Goal: Transaction & Acquisition: Purchase product/service

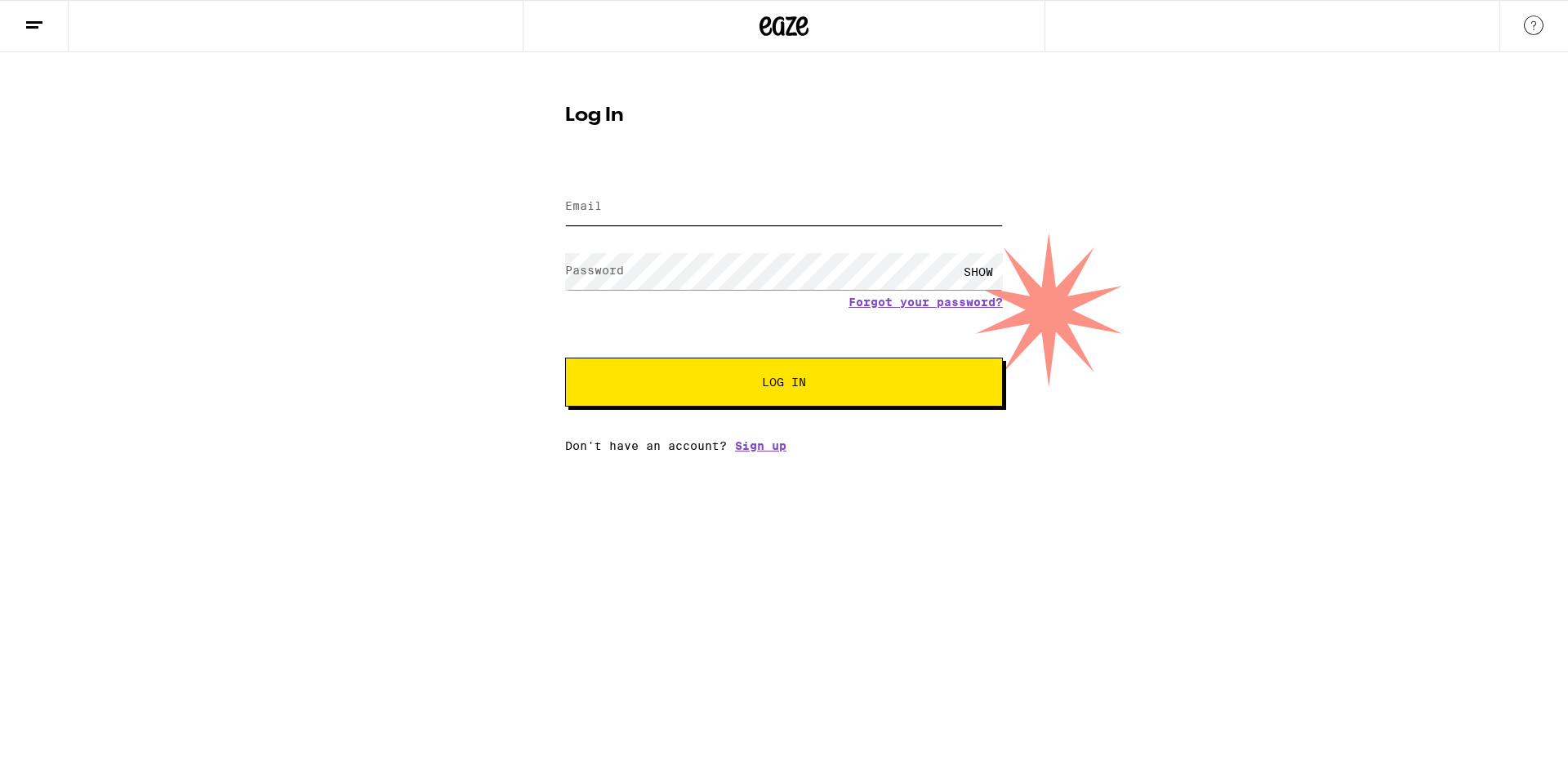
type input "[EMAIL_ADDRESS][DOMAIN_NAME]"
click at [690, 383] on span "Log In" at bounding box center [784, 382] width 306 height 12
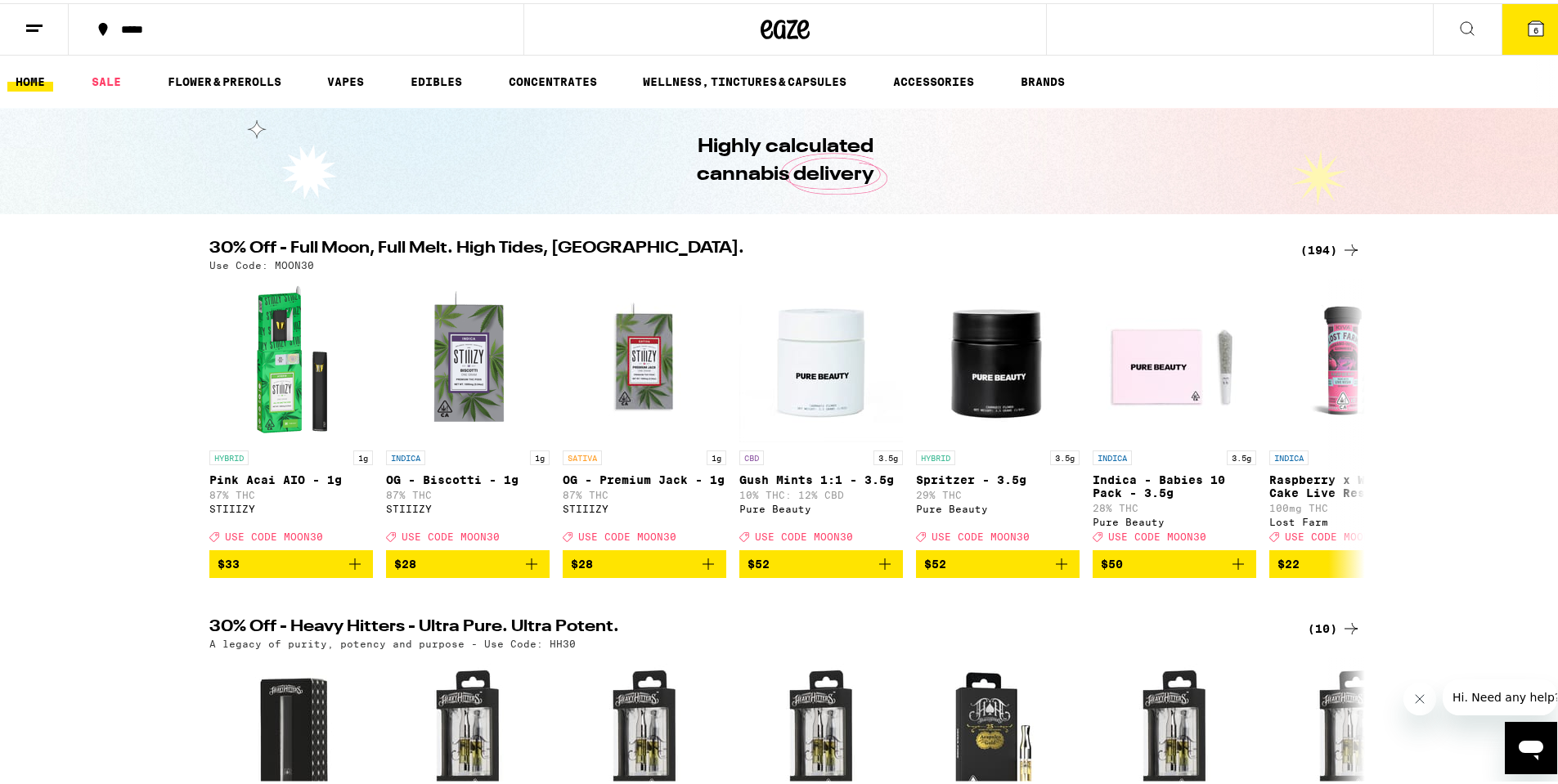
click at [1523, 42] on button "6" at bounding box center [1536, 26] width 69 height 51
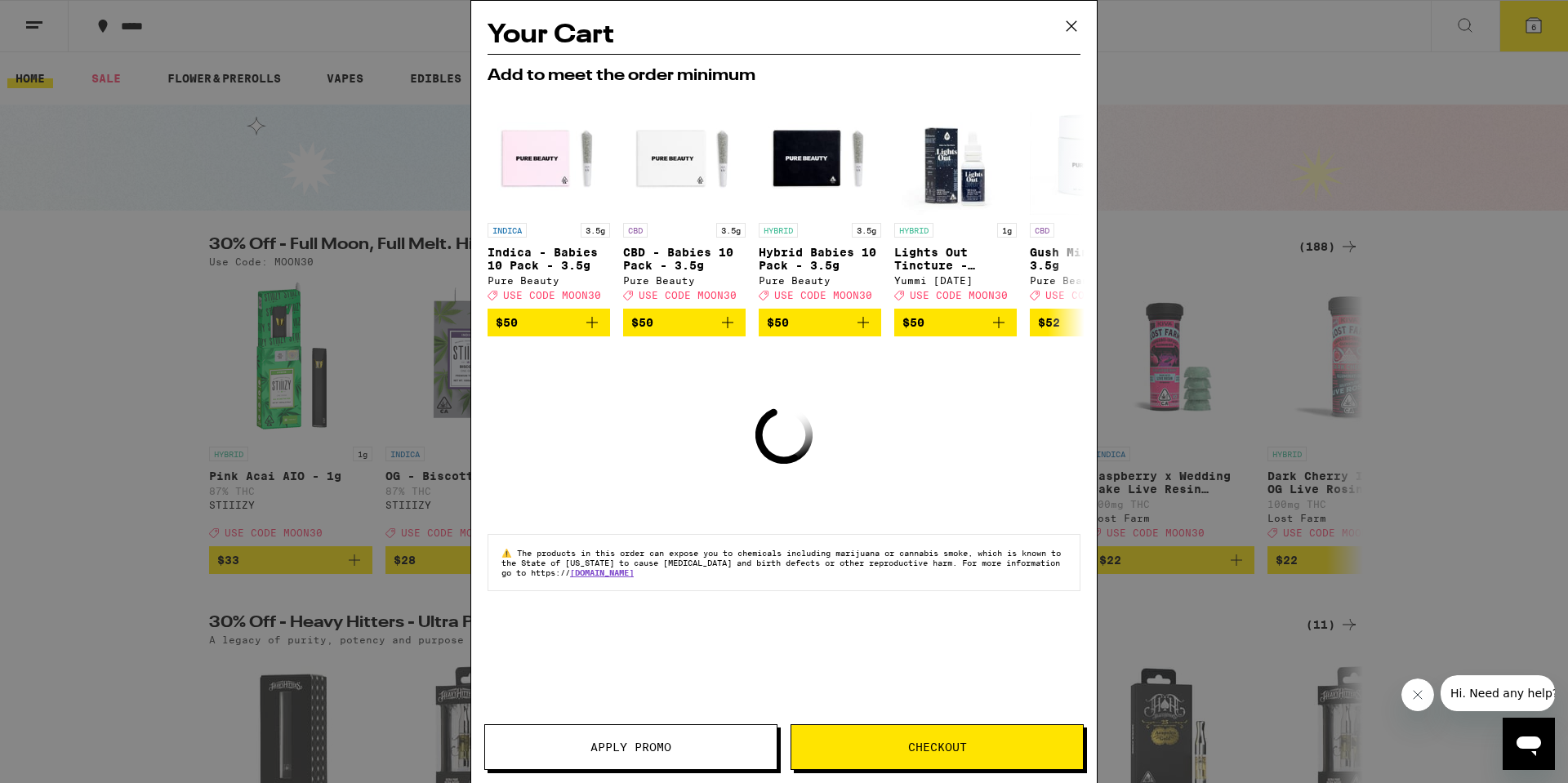
click at [1070, 22] on icon at bounding box center [1071, 25] width 24 height 24
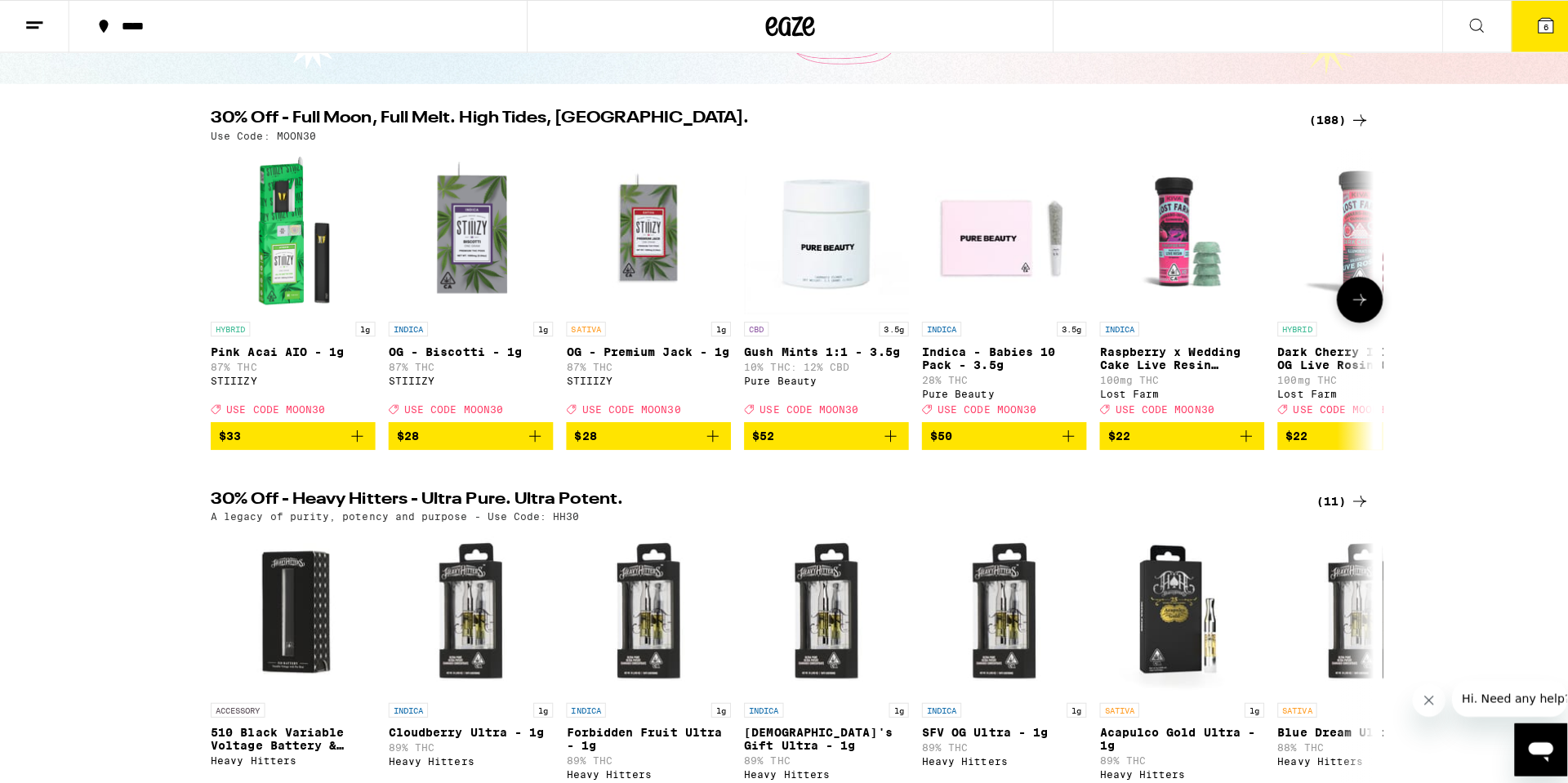
scroll to position [327, 0]
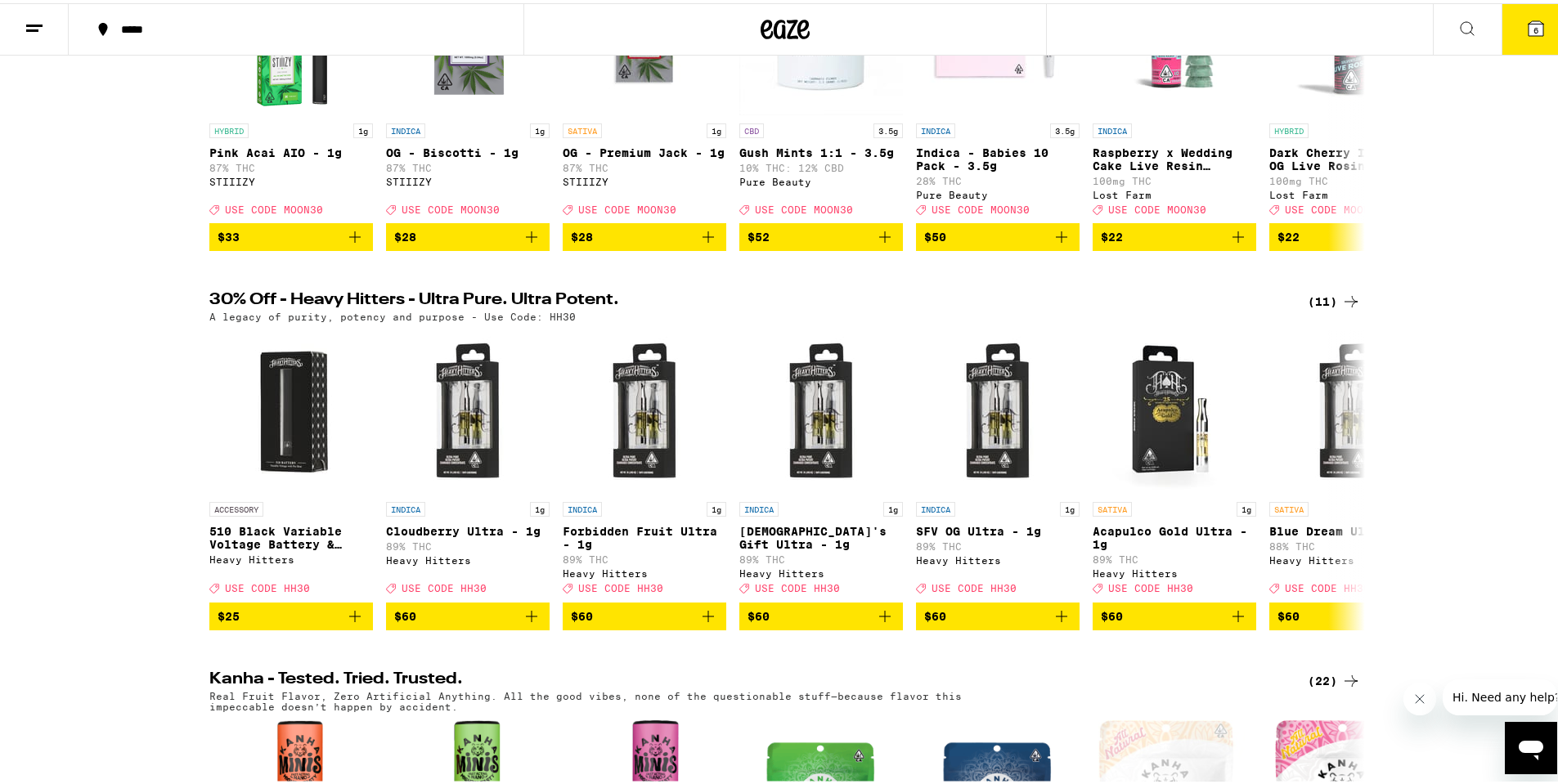
click at [1533, 30] on icon at bounding box center [1536, 25] width 20 height 20
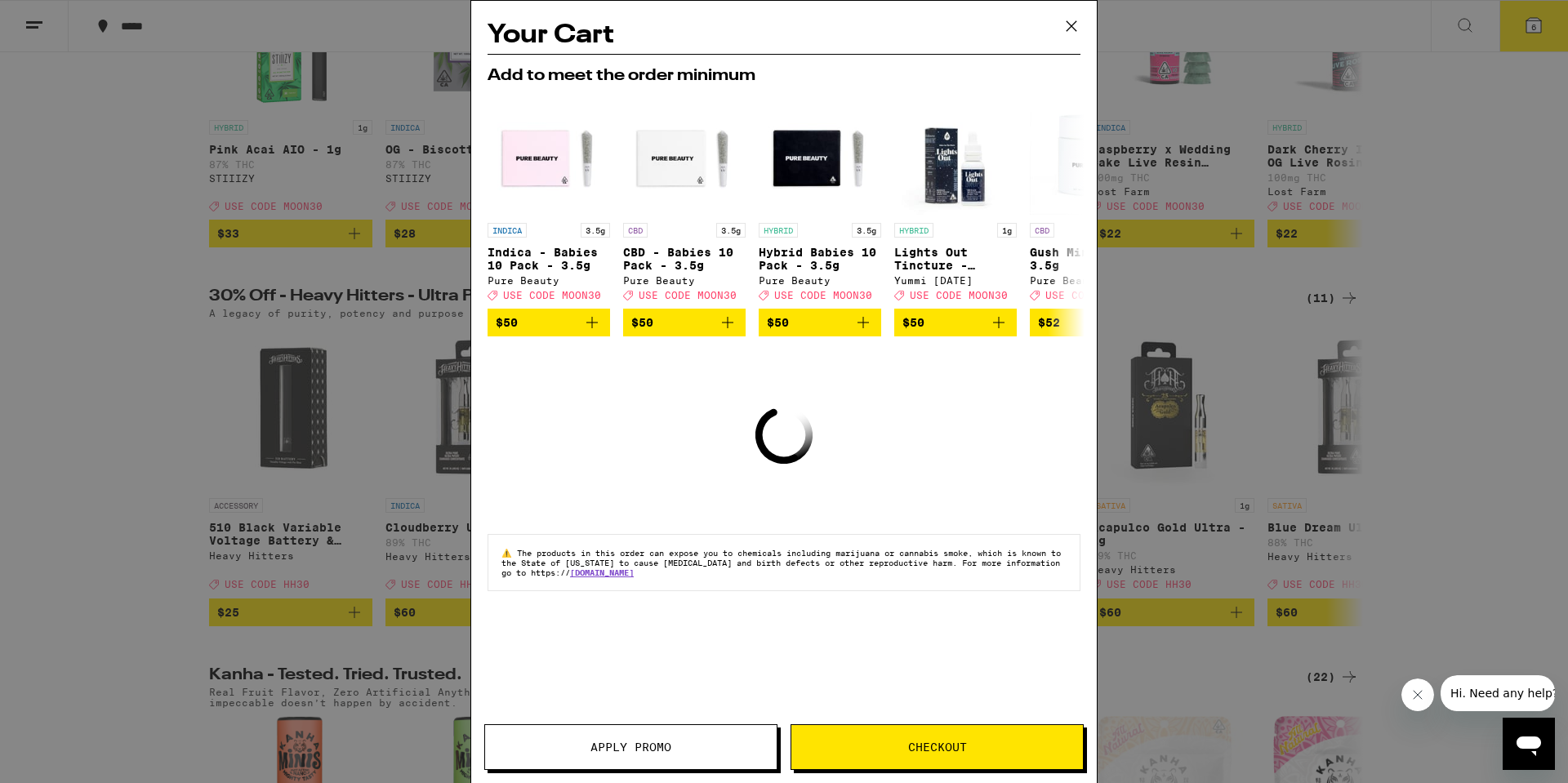
click at [1076, 20] on icon at bounding box center [1071, 25] width 24 height 24
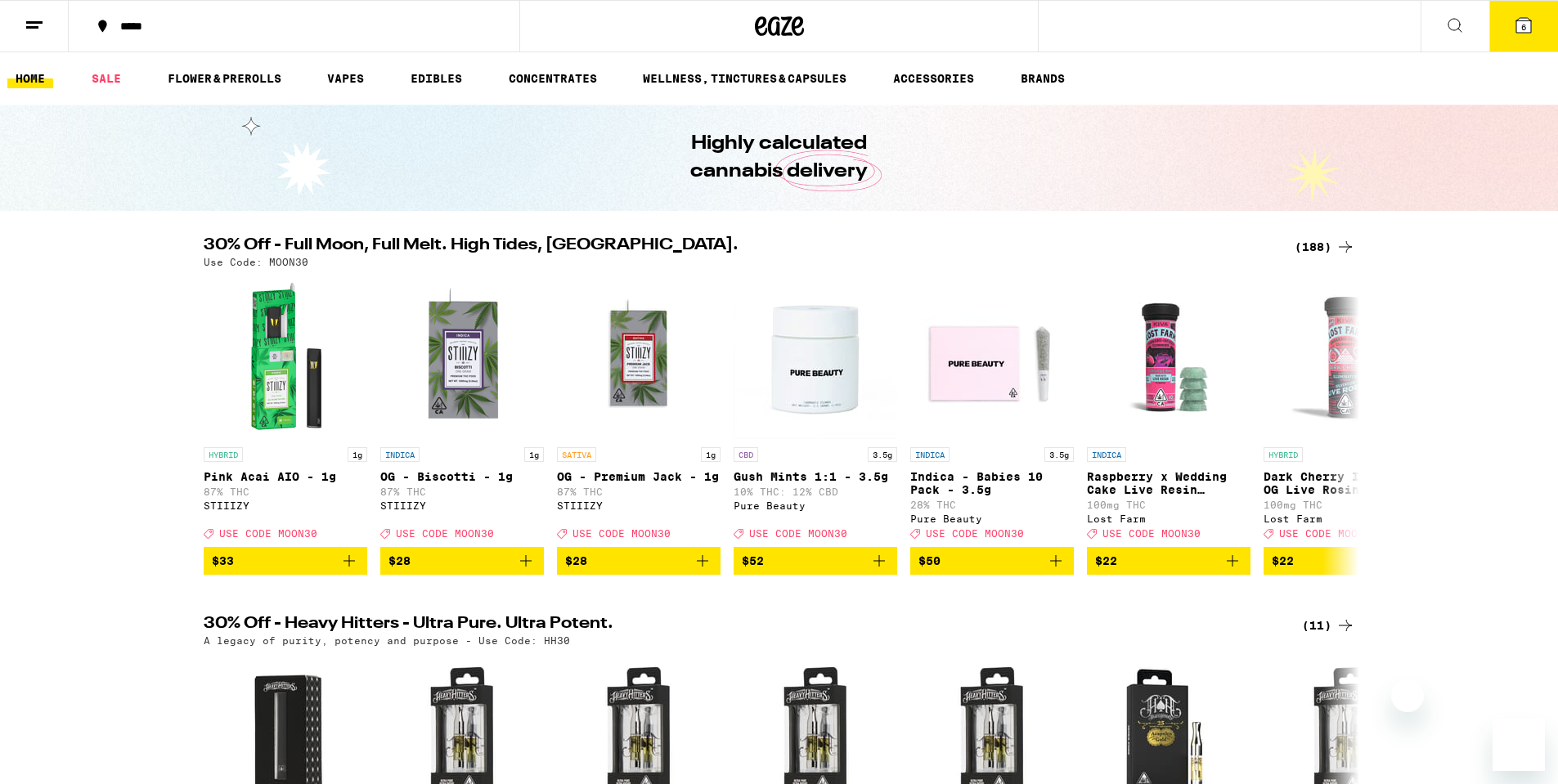
click at [100, 78] on link "SALE" at bounding box center [106, 79] width 46 height 20
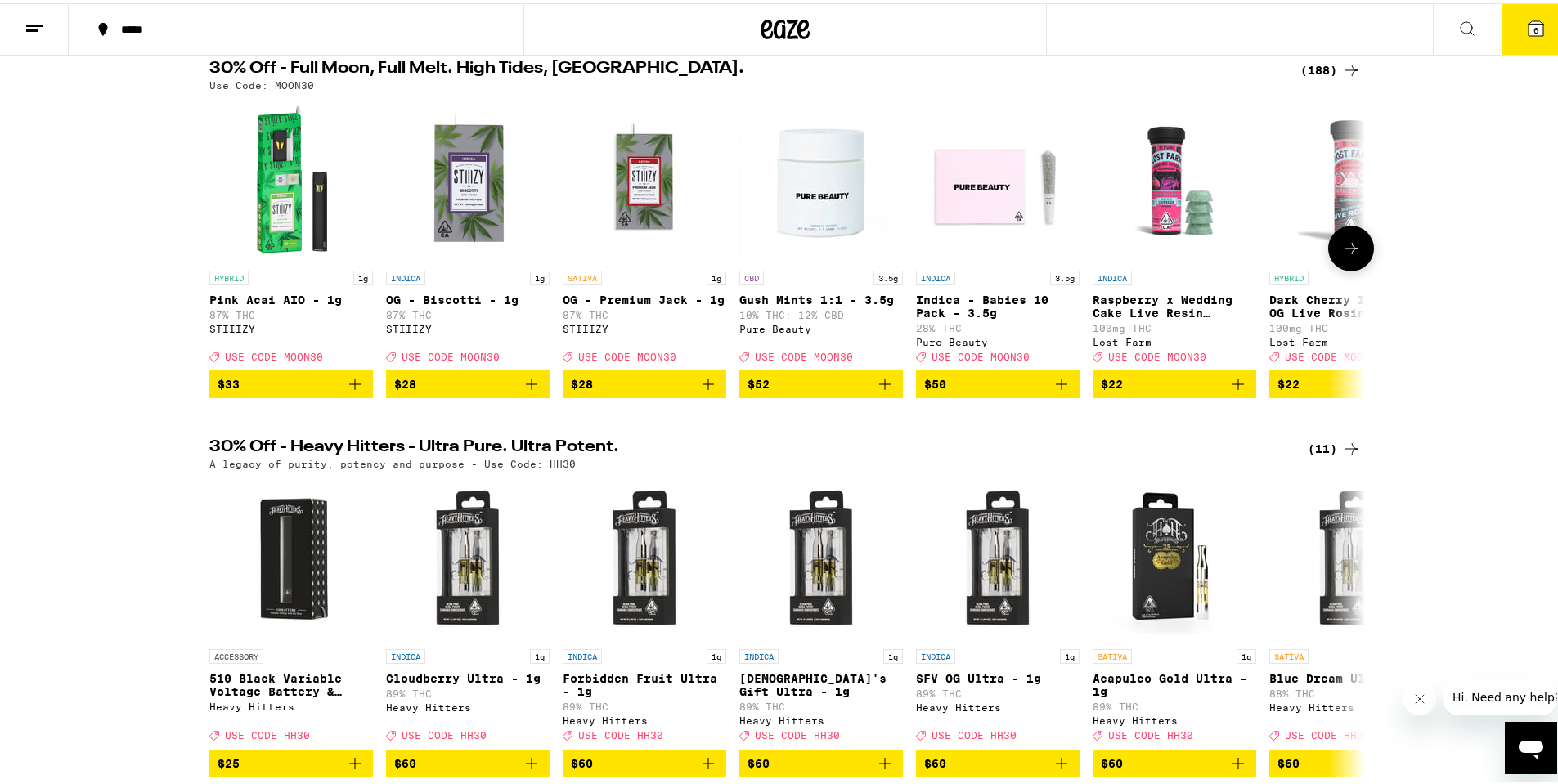
scroll to position [163, 0]
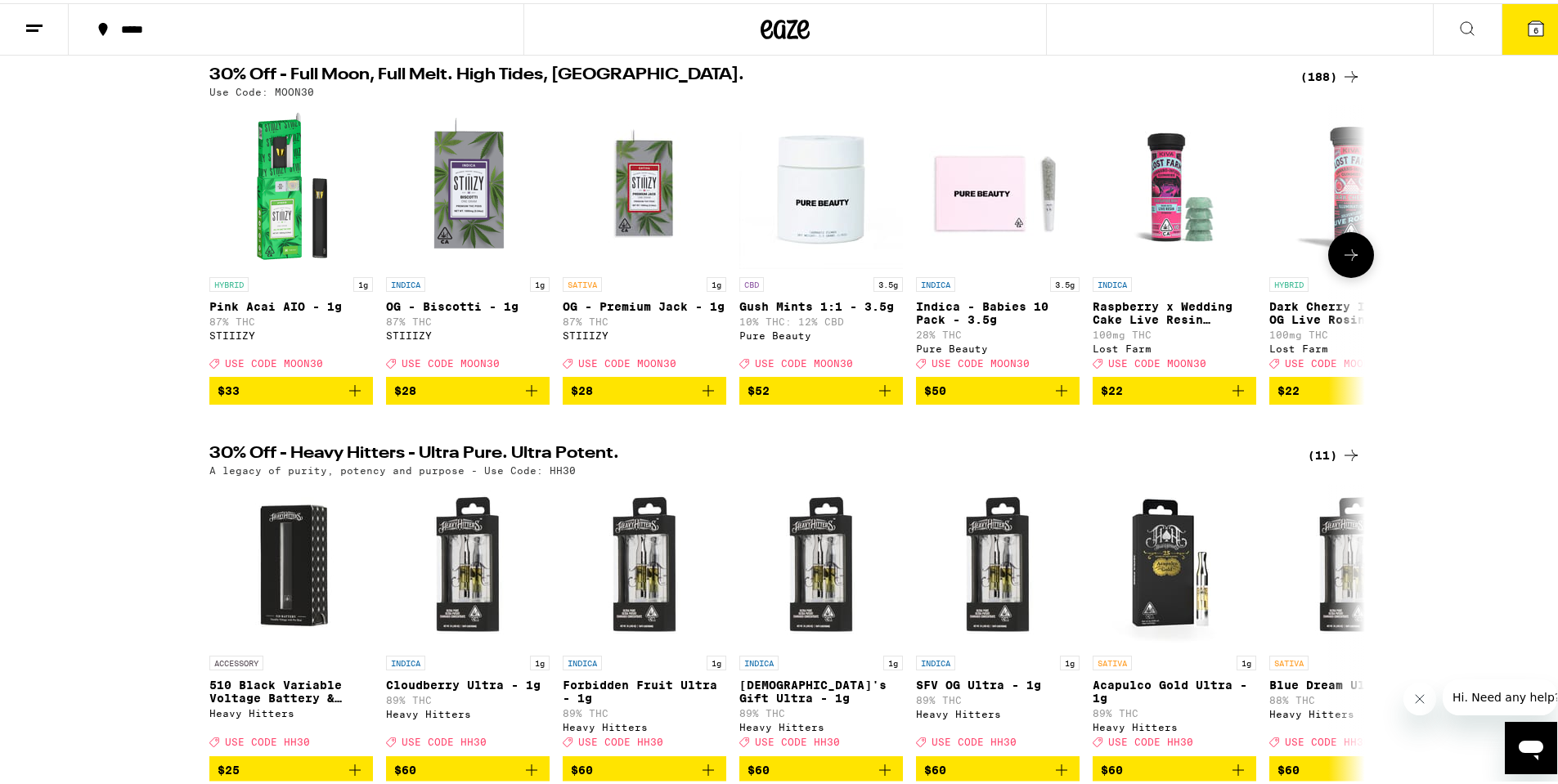
click at [1333, 273] on button at bounding box center [1351, 251] width 46 height 46
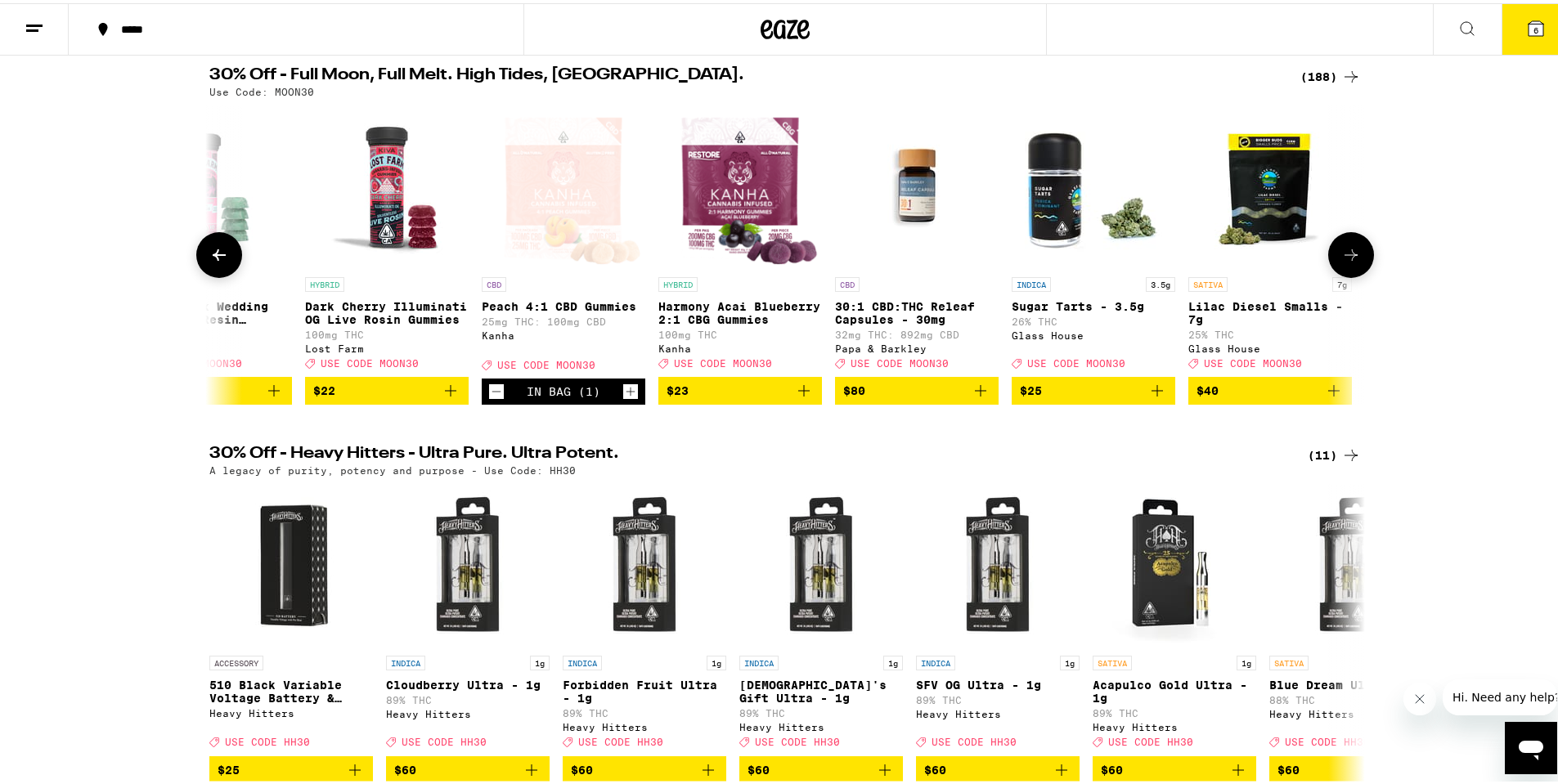
scroll to position [0, 973]
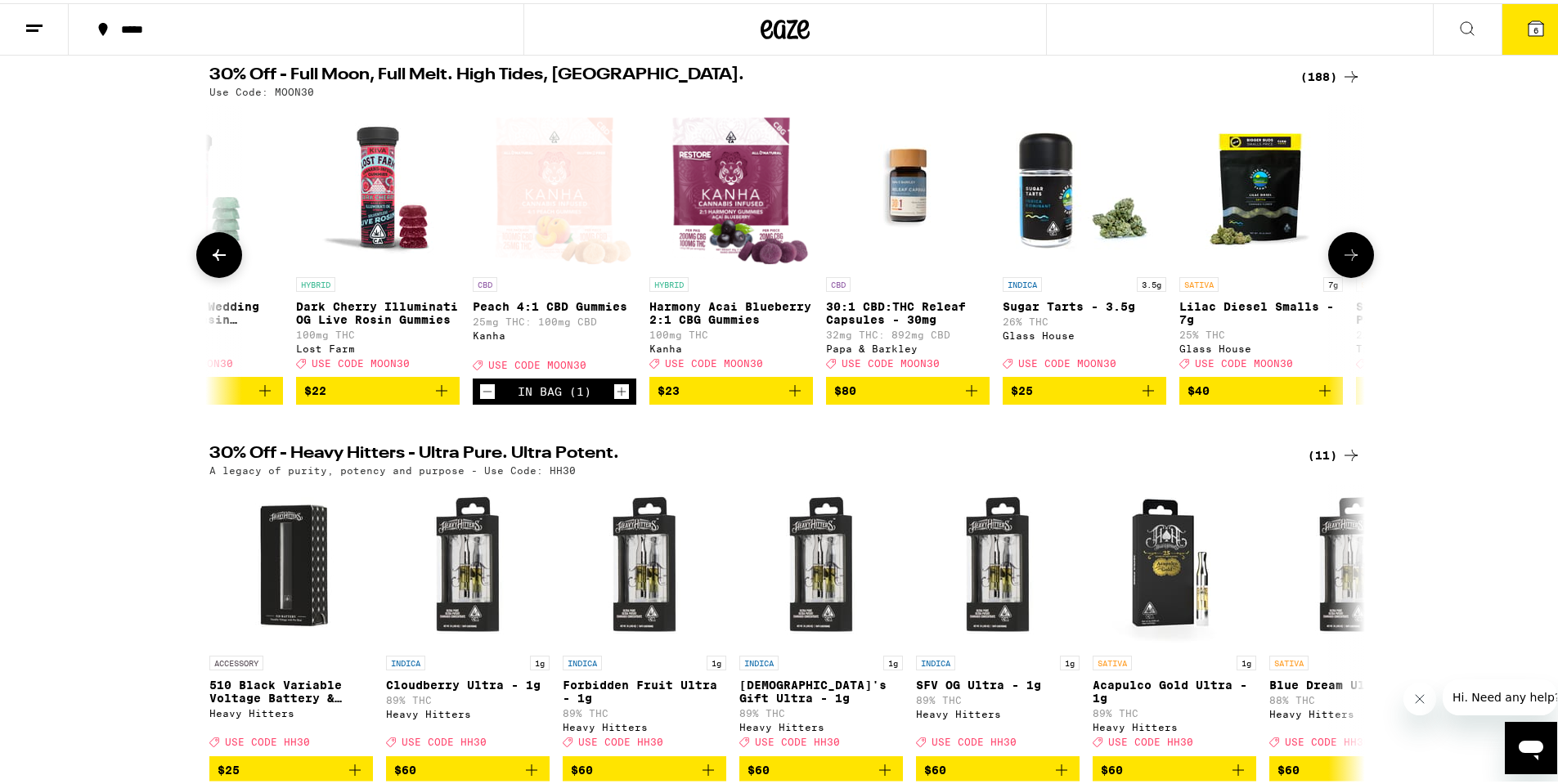
click at [201, 257] on button at bounding box center [219, 251] width 46 height 46
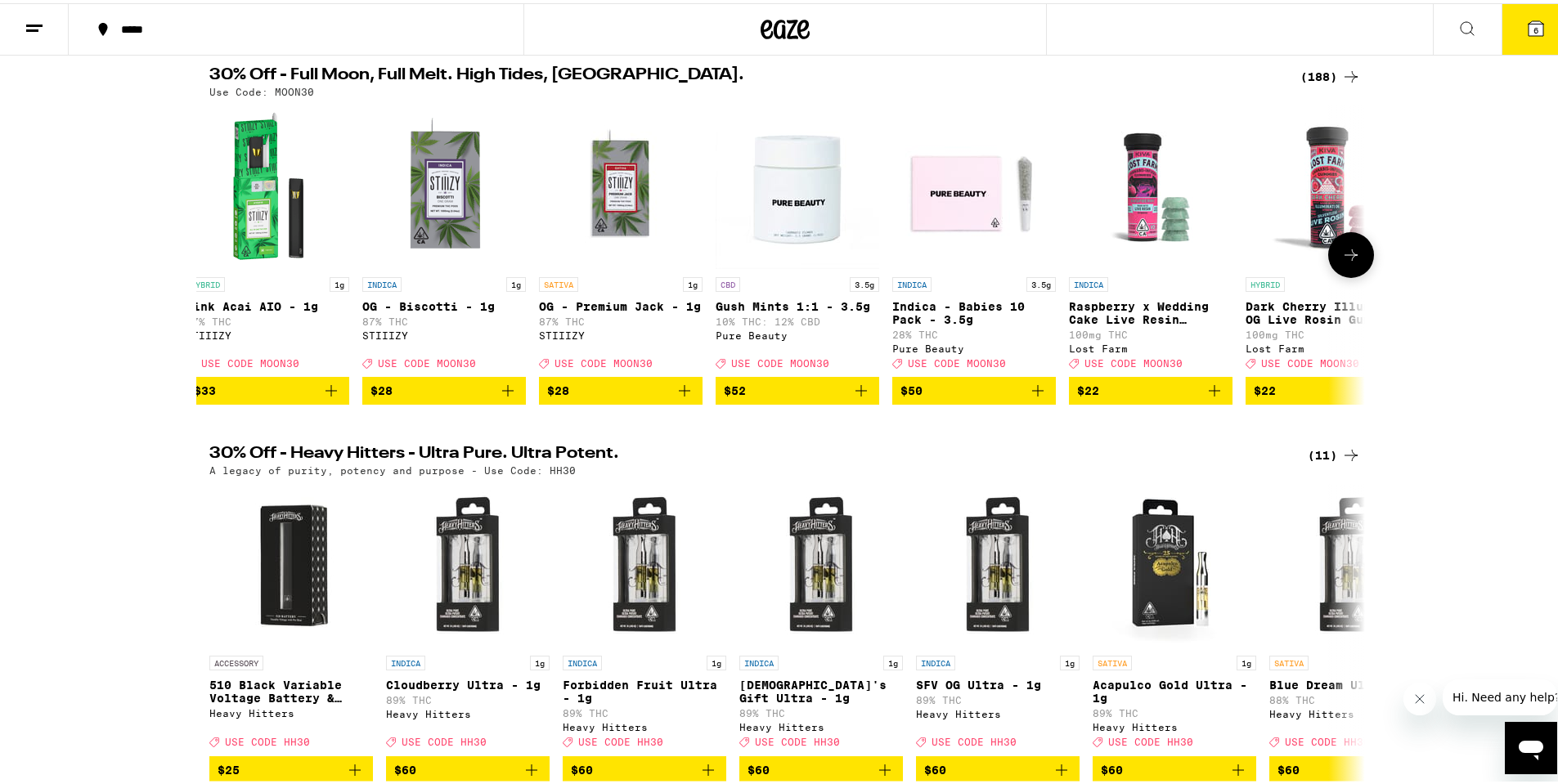
scroll to position [0, 0]
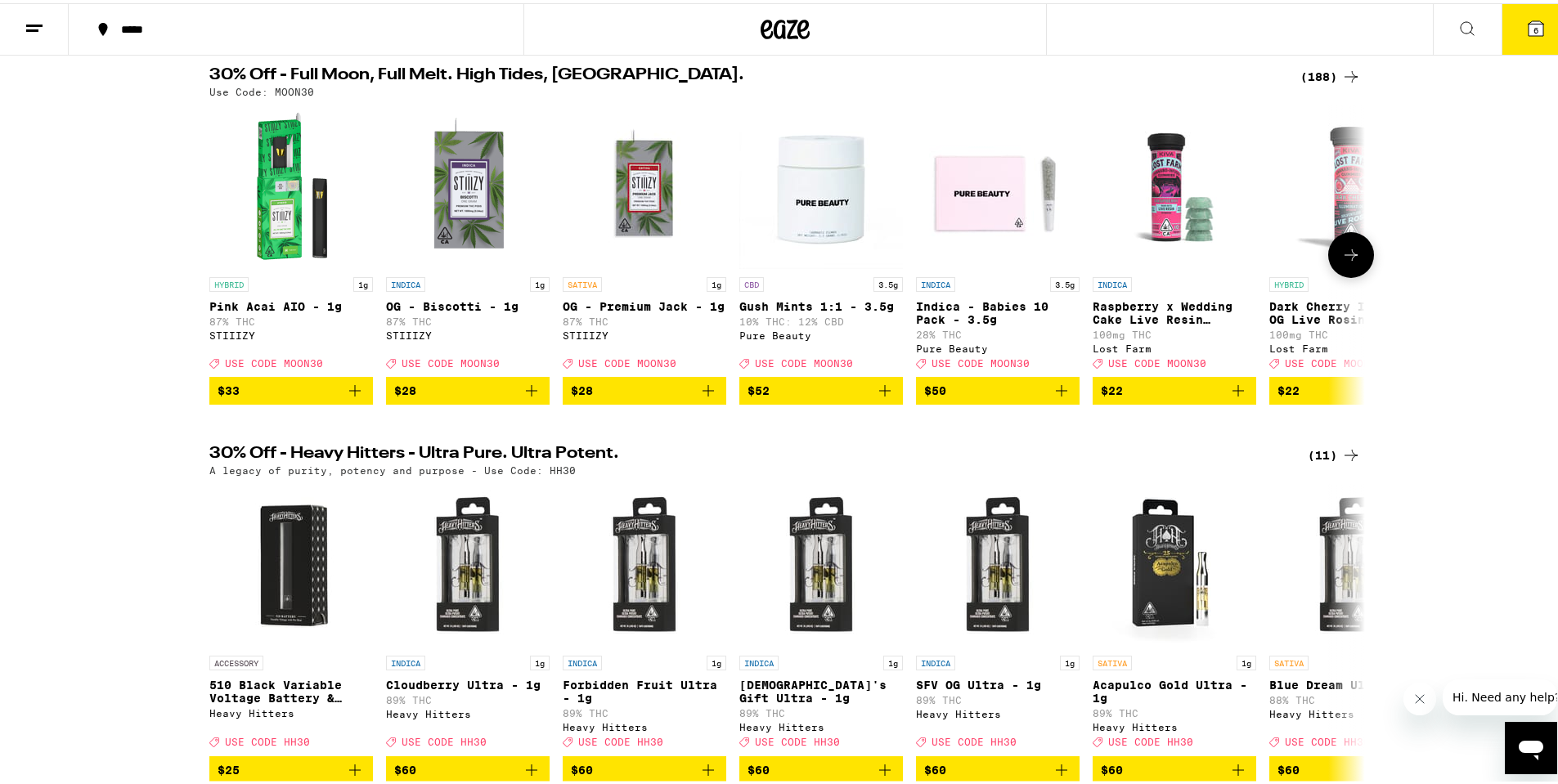
click at [1343, 255] on icon at bounding box center [1352, 252] width 20 height 20
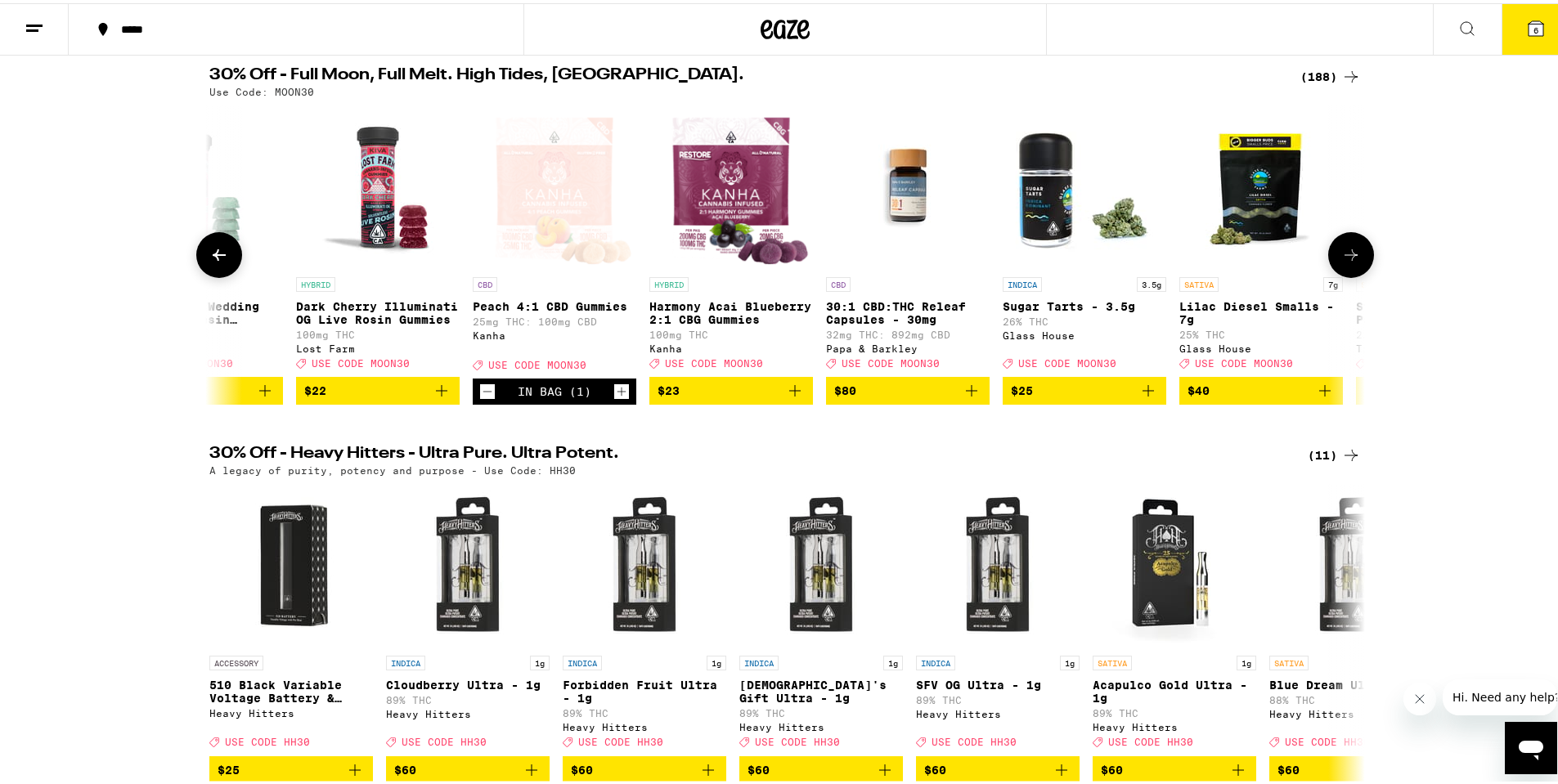
click at [1342, 255] on icon at bounding box center [1352, 252] width 20 height 20
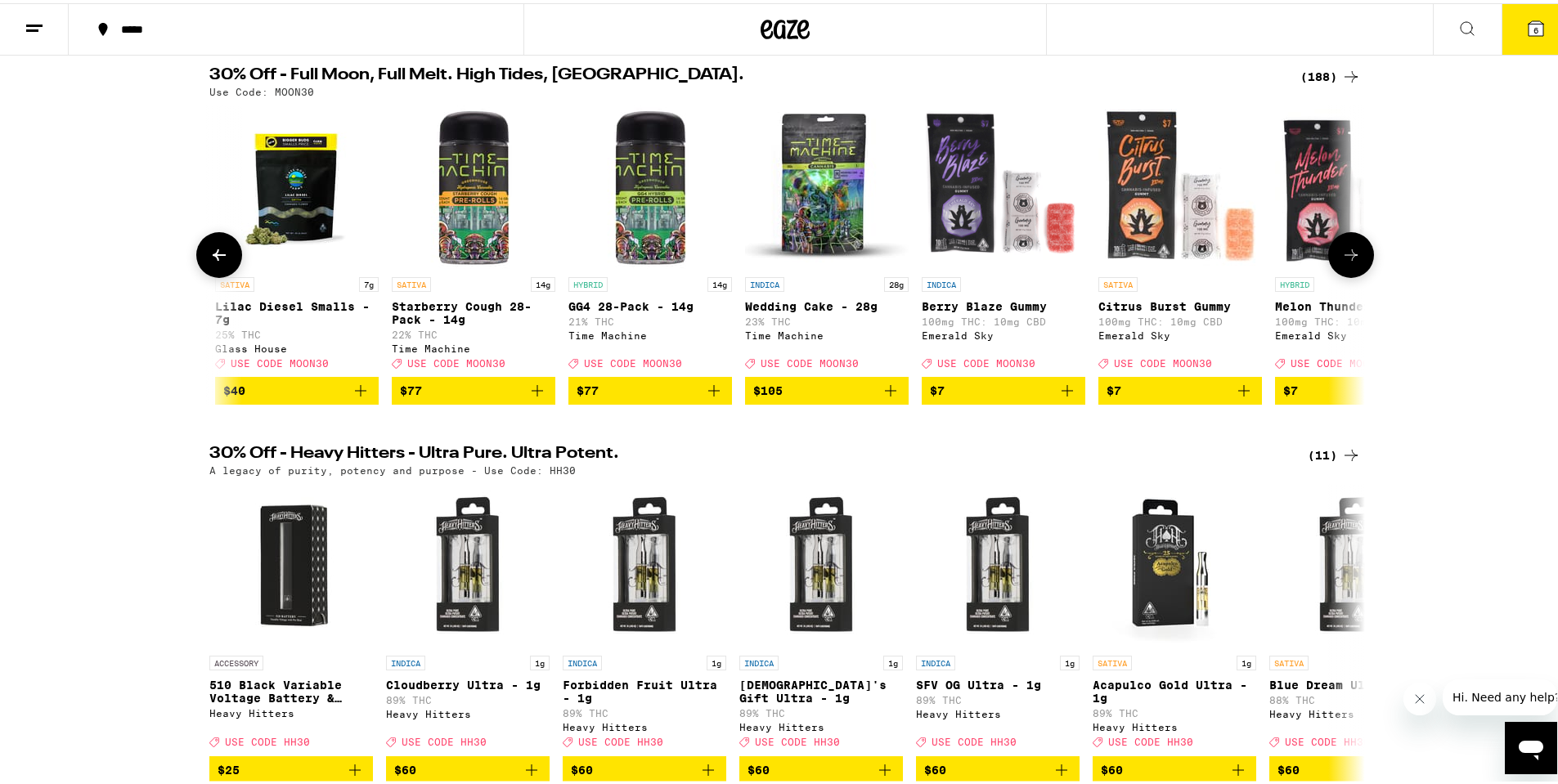
scroll to position [0, 1947]
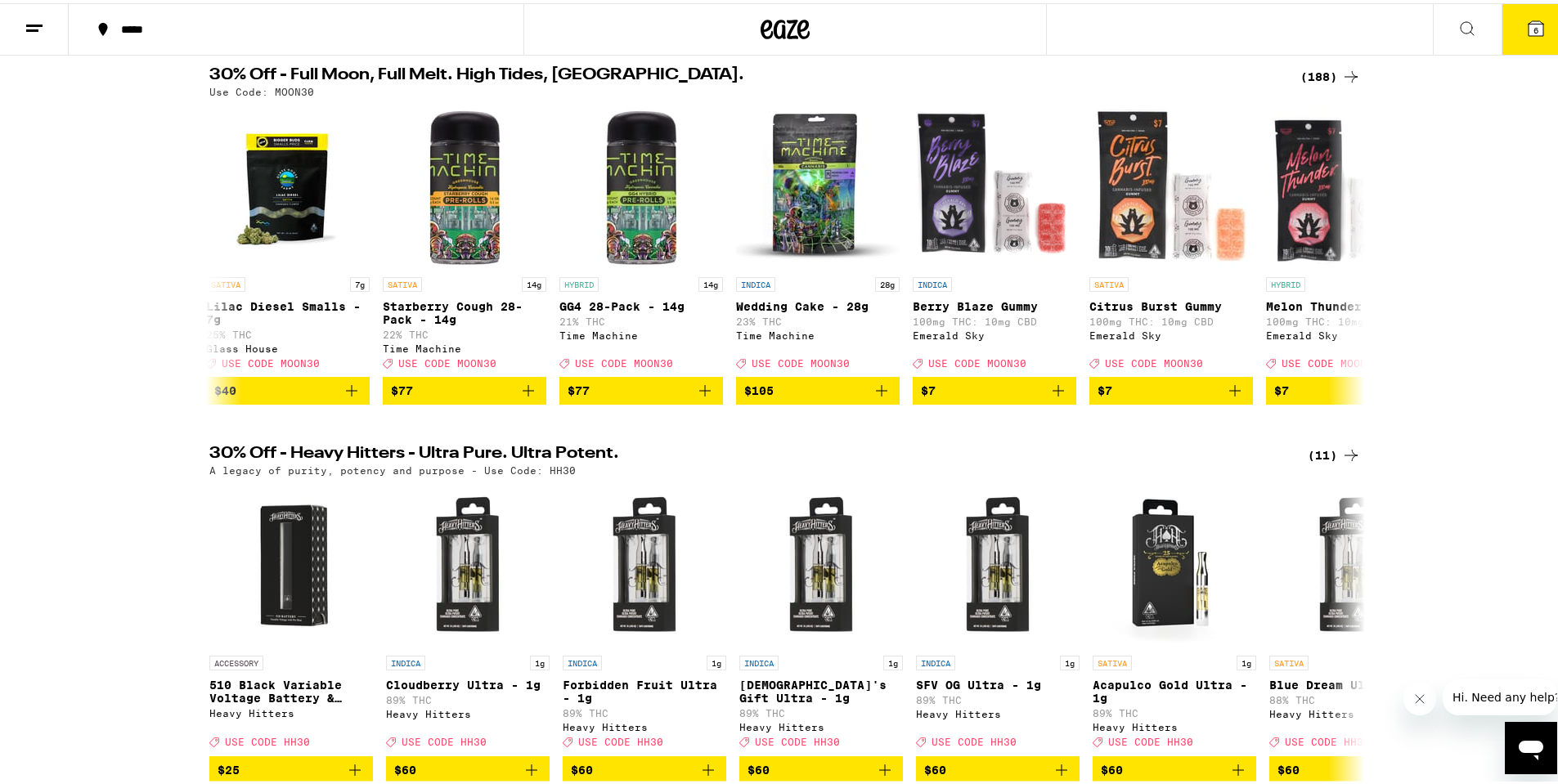
click at [117, 23] on div "*****" at bounding box center [305, 26] width 383 height 12
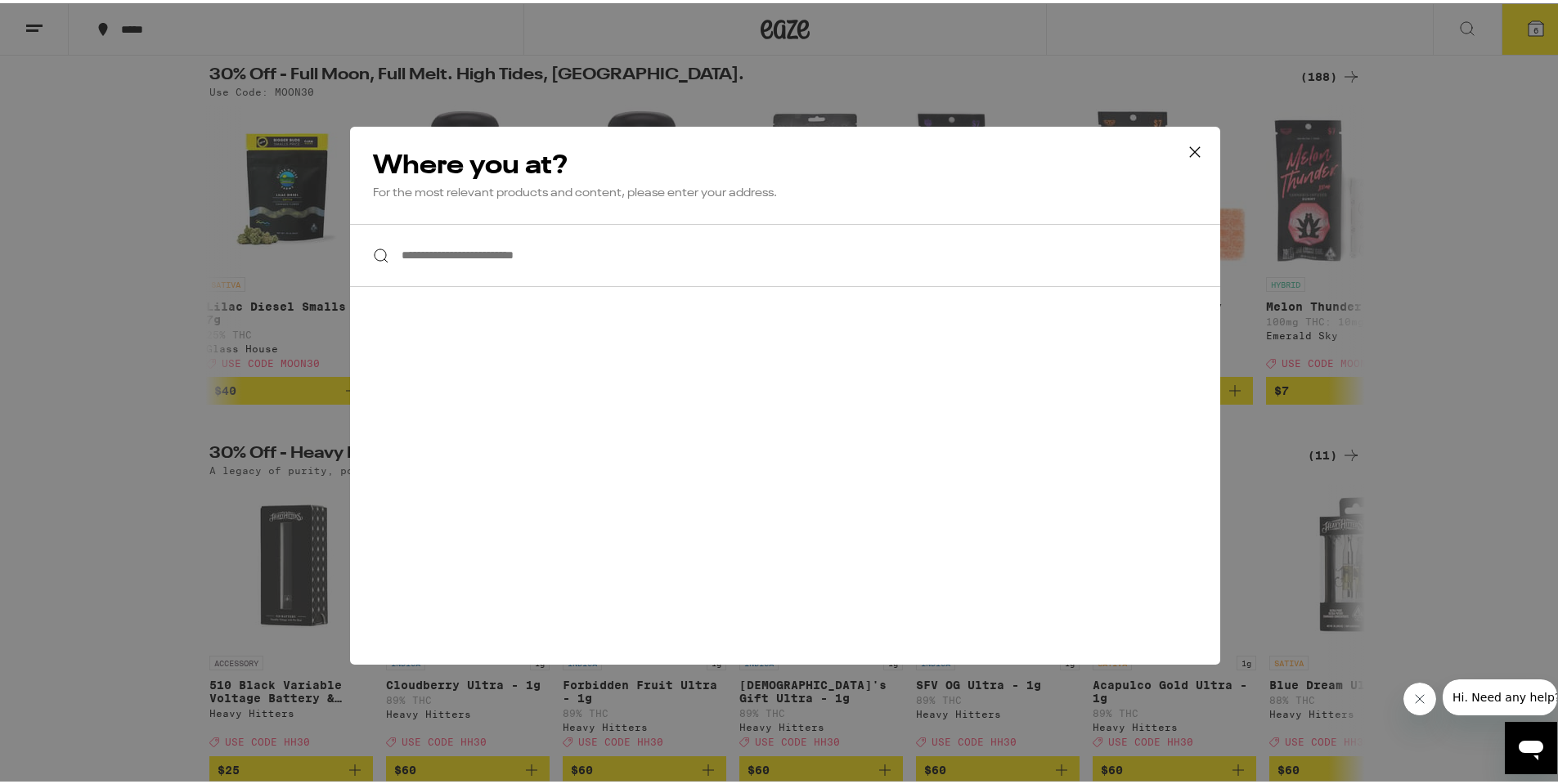
click at [1192, 156] on icon at bounding box center [1195, 148] width 24 height 24
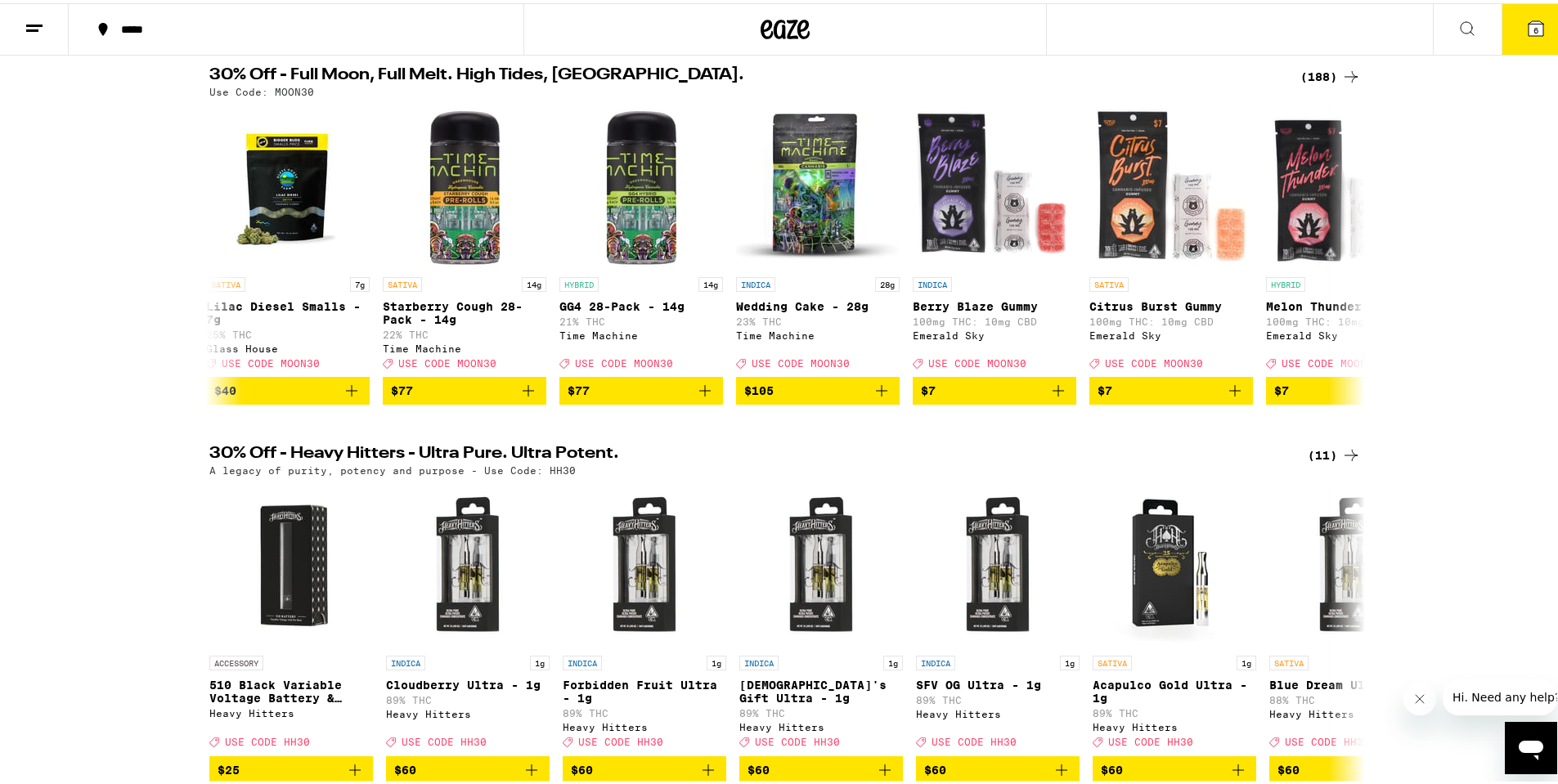
click at [10, 21] on button at bounding box center [34, 26] width 69 height 51
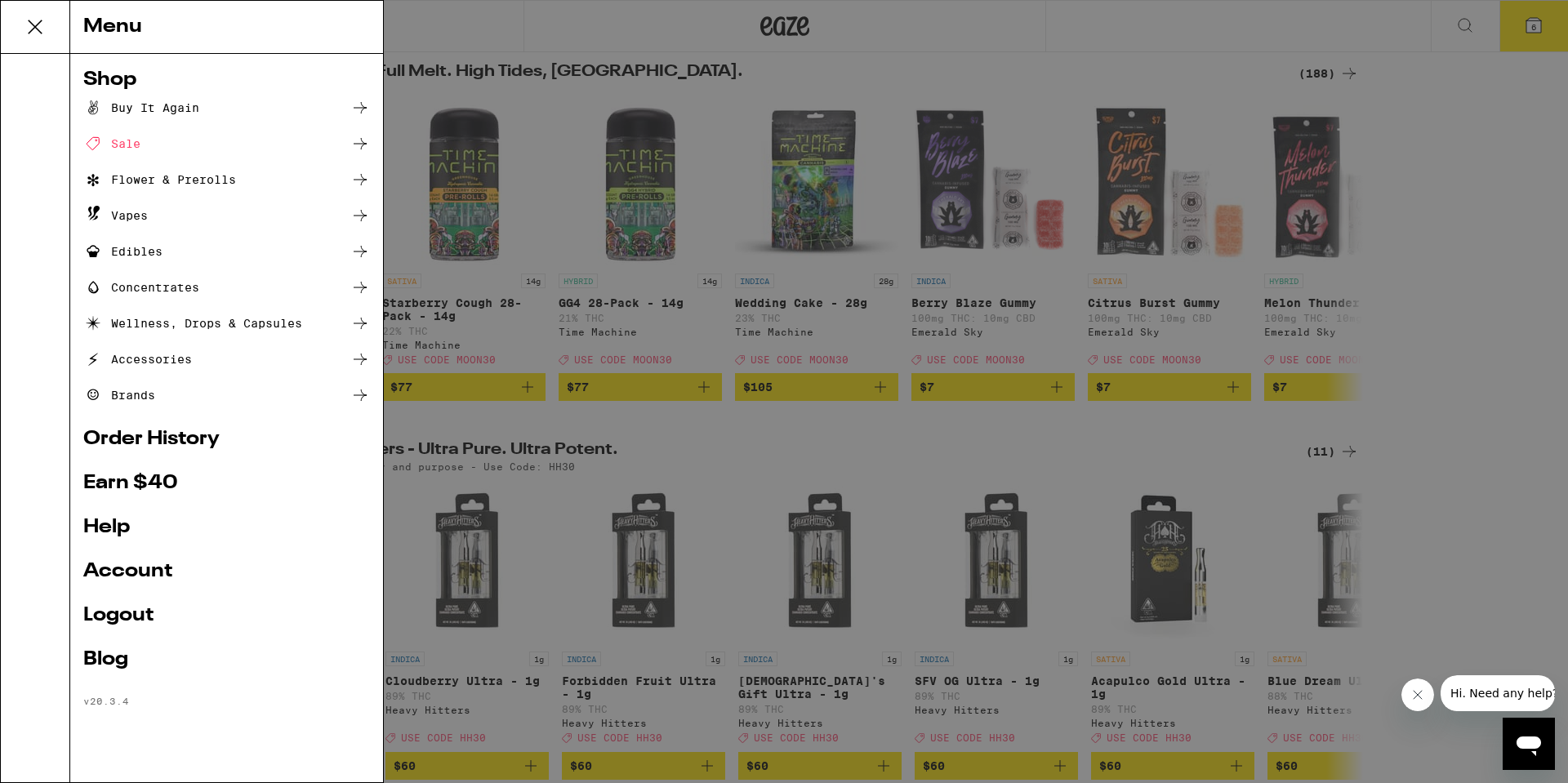
click at [1492, 277] on div "Menu Shop Buy It Again Sale Flower & Prerolls Vapes Edibles Concentrates Wellne…" at bounding box center [784, 392] width 1568 height 783
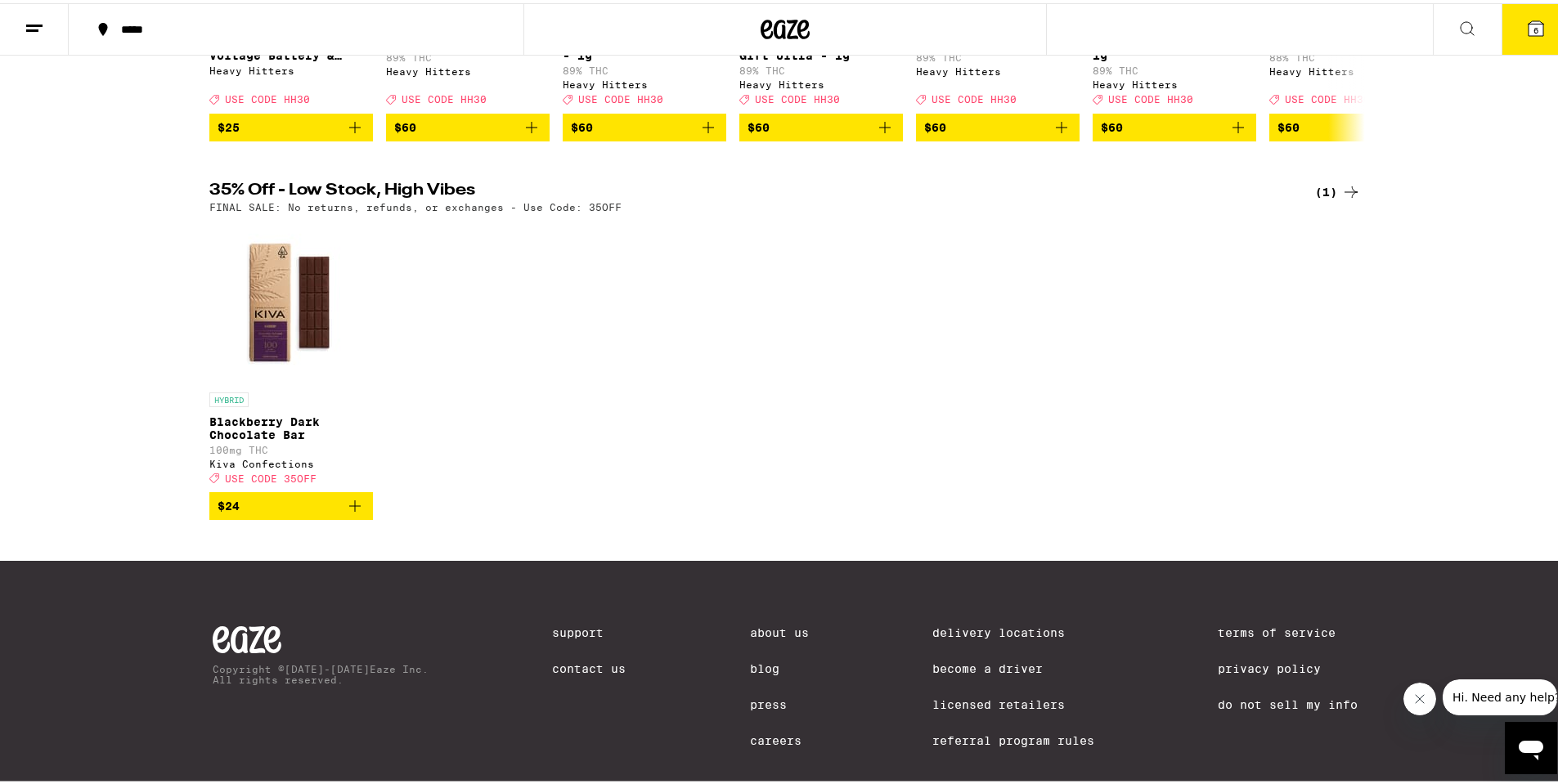
scroll to position [884, 0]
